Goal: Manage account settings

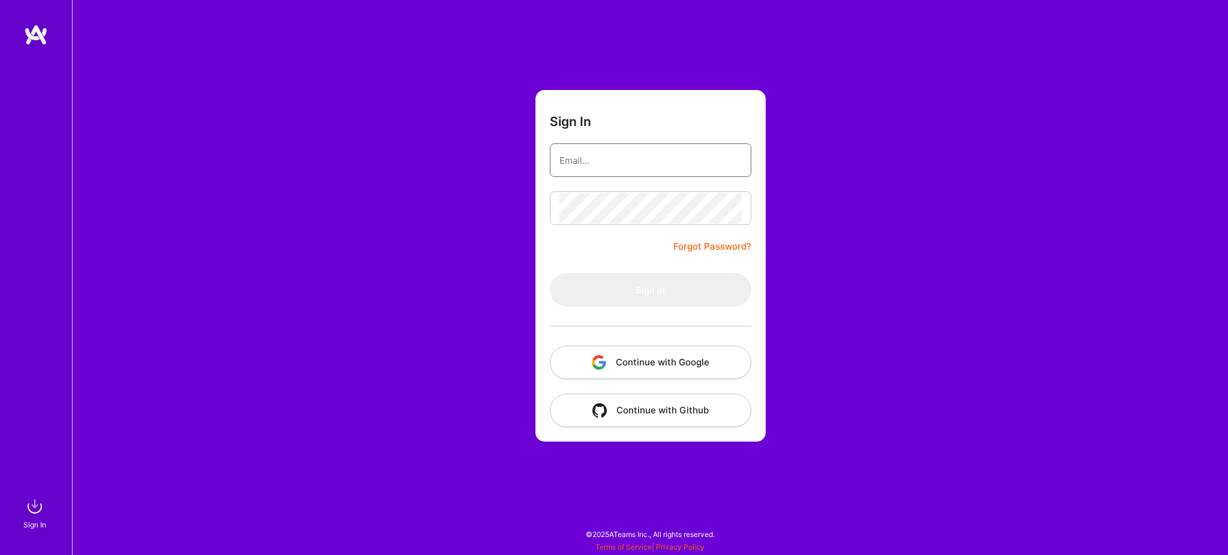
type input "[EMAIL_ADDRESS][DOMAIN_NAME]"
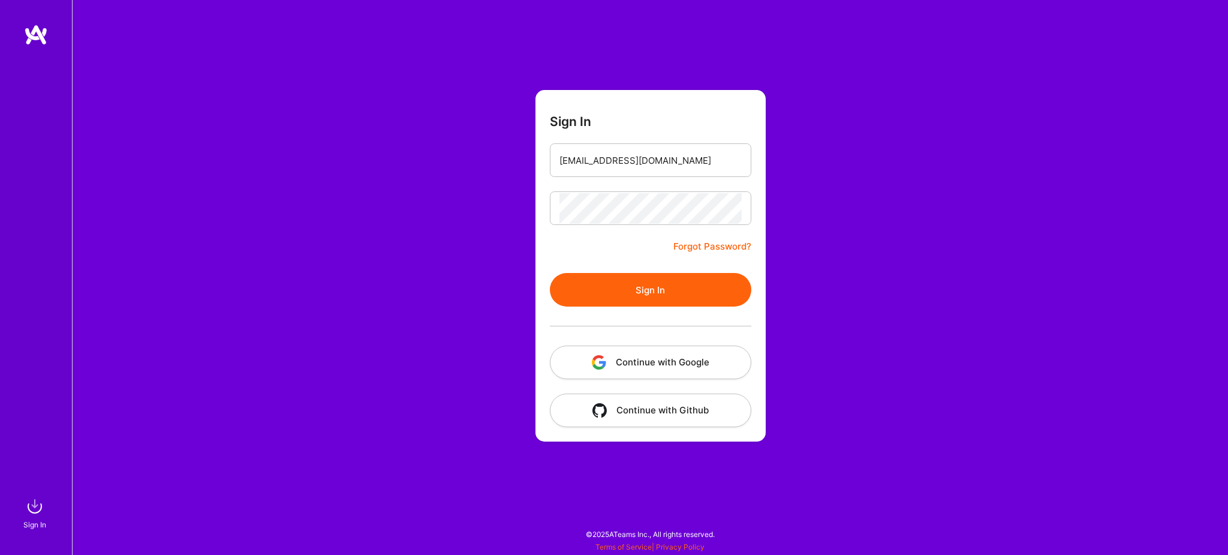
click at [647, 280] on button "Sign In" at bounding box center [651, 290] width 202 height 34
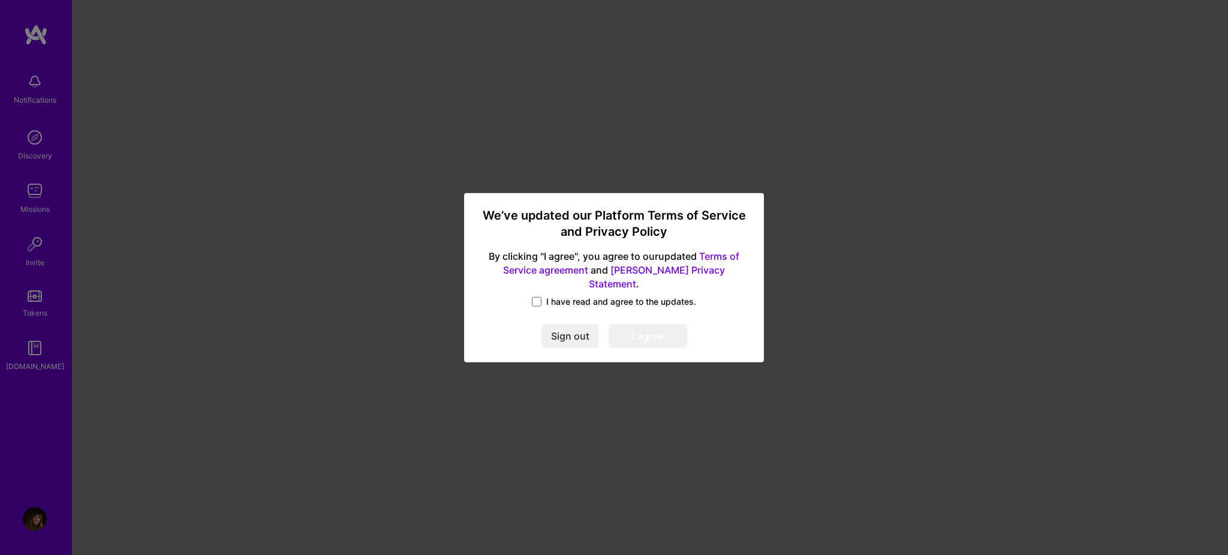
click at [542, 300] on div "I have read and agree to the updates." at bounding box center [614, 303] width 271 height 14
click at [537, 297] on span at bounding box center [537, 302] width 10 height 10
click at [0, 0] on input "I have read and agree to the updates." at bounding box center [0, 0] width 0 height 0
click at [642, 332] on button "I agree" at bounding box center [648, 336] width 79 height 24
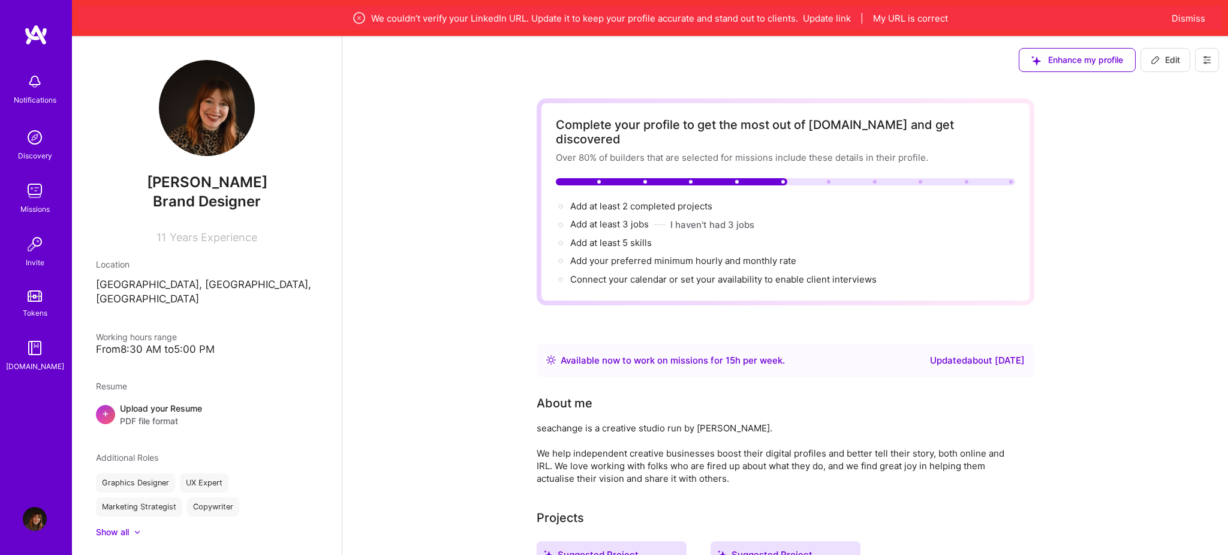
drag, startPoint x: 1018, startPoint y: 345, endPoint x: 1002, endPoint y: 349, distance: 16.6
click at [1018, 353] on div "Updated about [DATE]" at bounding box center [977, 360] width 95 height 14
click at [823, 20] on button "Update link" at bounding box center [827, 18] width 48 height 13
select select "US"
select select "Right Now"
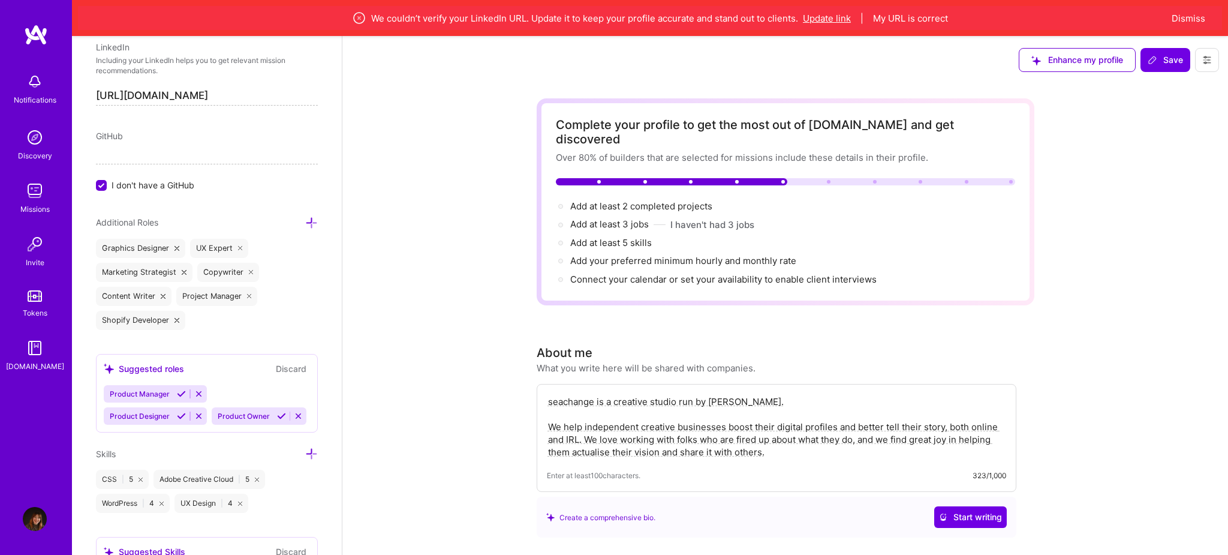
scroll to position [858, 0]
